Goal: Ask a question

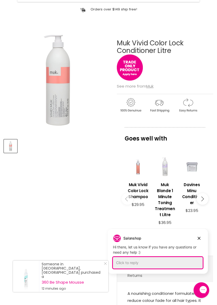
click at [123, 263] on div "Click to reply" at bounding box center [158, 262] width 90 height 11
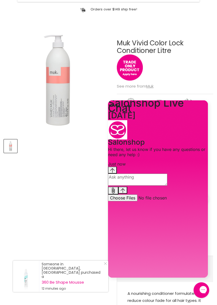
click at [133, 185] on textarea "live chat message input" at bounding box center [137, 179] width 59 height 12
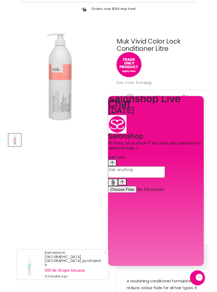
scroll to position [131, 0]
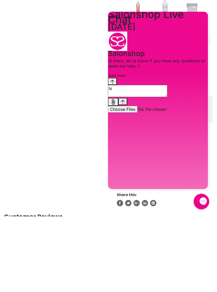
type textarea "I"
type textarea "…"
type textarea "What quantity is available"
click at [127, 105] on button "Send message" at bounding box center [122, 101] width 9 height 7
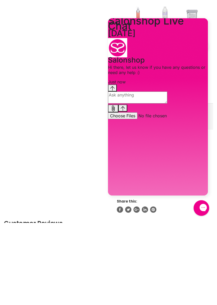
scroll to position [206, 0]
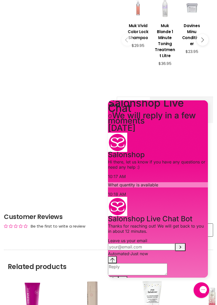
click at [136, 243] on input "Provide your email to be notified" at bounding box center [141, 246] width 67 height 7
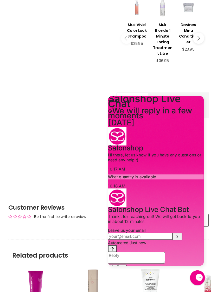
scroll to position [259, 0]
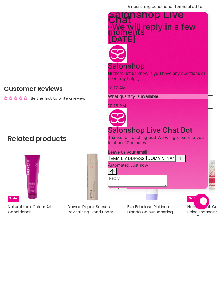
type input "[EMAIL_ADDRESS][DOMAIN_NAME]"
click at [184, 155] on icon "Submit your email" at bounding box center [180, 158] width 6 height 6
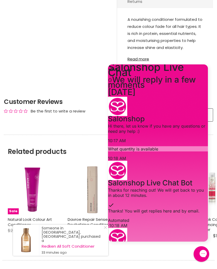
scroll to position [291, 0]
